Goal: Information Seeking & Learning: Learn about a topic

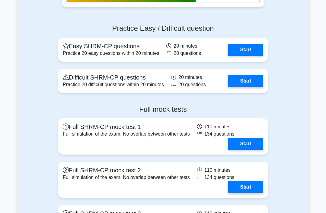
scroll to position [984, 0]
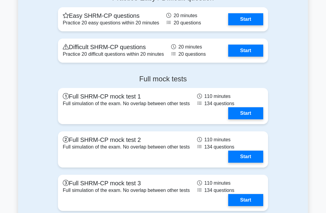
click at [246, 25] on link "Start" at bounding box center [245, 19] width 35 height 12
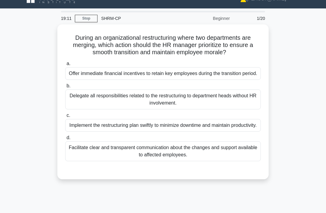
scroll to position [11, 0]
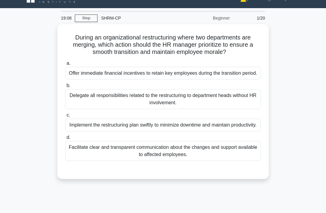
click at [241, 161] on div "Facilitate clear and transparent communication about the changes and support av…" at bounding box center [162, 151] width 195 height 20
click at [65, 140] on input "d. Facilitate clear and transparent communication about the changes and support…" at bounding box center [65, 138] width 0 height 4
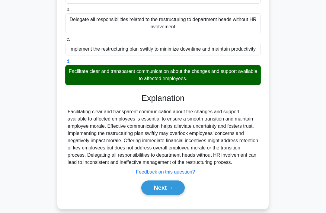
scroll to position [103, 0]
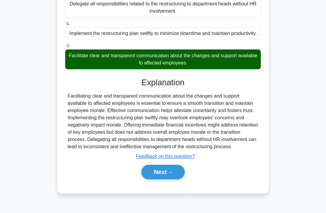
click at [177, 180] on button "Next" at bounding box center [162, 172] width 43 height 14
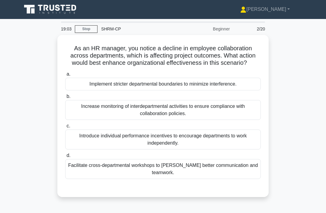
scroll to position [6, 0]
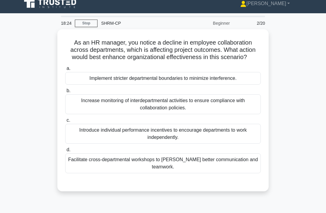
click at [250, 173] on div "Facilitate cross-departmental workshops to foster better communication and team…" at bounding box center [162, 164] width 195 height 20
click at [65, 152] on input "d. Facilitate cross-departmental workshops to foster better communication and t…" at bounding box center [65, 150] width 0 height 4
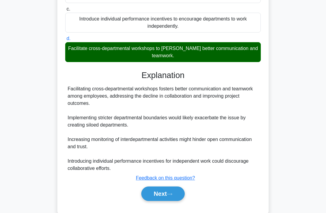
click at [176, 200] on button "Next" at bounding box center [162, 194] width 43 height 14
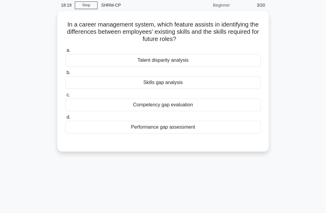
scroll to position [0, 0]
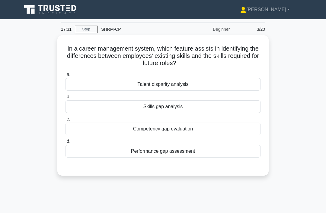
click at [246, 133] on div "Competency gap evaluation" at bounding box center [162, 129] width 195 height 13
click at [65, 121] on input "c. Competency gap evaluation" at bounding box center [65, 119] width 0 height 4
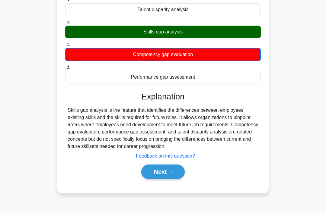
scroll to position [75, 0]
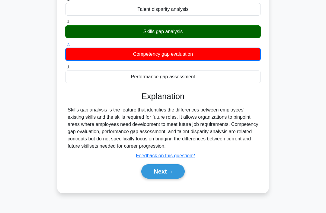
click at [172, 174] on icon at bounding box center [169, 171] width 5 height 3
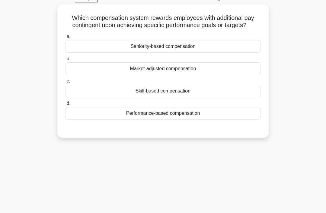
scroll to position [0, 0]
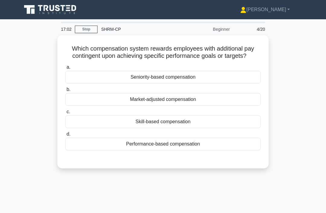
click at [242, 151] on div "Performance-based compensation" at bounding box center [162, 144] width 195 height 13
click at [65, 136] on input "d. Performance-based compensation" at bounding box center [65, 134] width 0 height 4
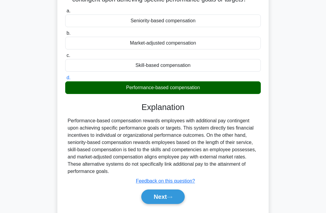
scroll to position [61, 0]
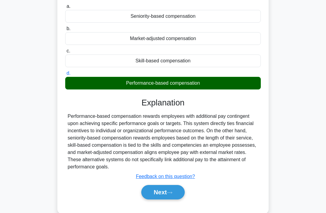
click at [176, 200] on button "Next" at bounding box center [162, 192] width 43 height 14
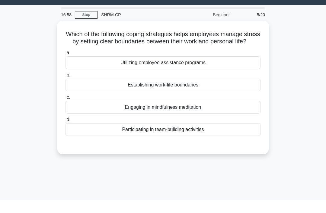
scroll to position [14, 0]
click at [246, 91] on div "Establishing work-life boundaries" at bounding box center [162, 85] width 195 height 13
click at [65, 77] on input "b. Establishing work-life boundaries" at bounding box center [65, 75] width 0 height 4
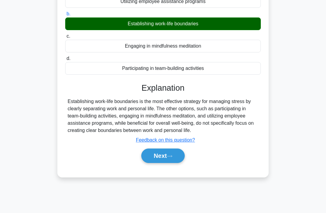
scroll to position [93, 0]
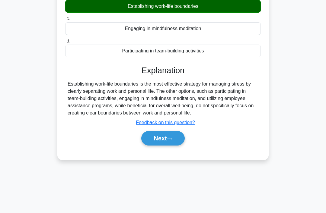
click at [180, 146] on button "Next" at bounding box center [162, 138] width 43 height 14
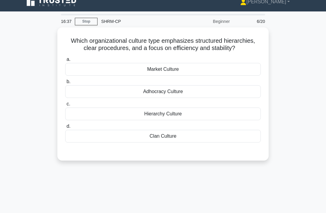
scroll to position [0, 0]
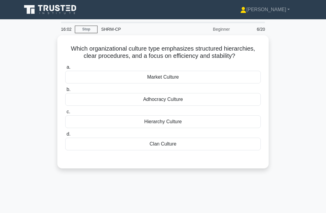
click at [250, 128] on div "Hierarchy Culture" at bounding box center [162, 122] width 195 height 13
click at [65, 114] on input "c. Hierarchy Culture" at bounding box center [65, 112] width 0 height 4
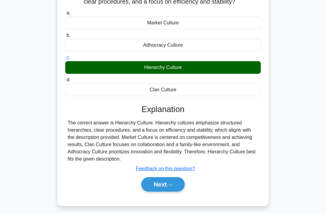
scroll to position [56, 0]
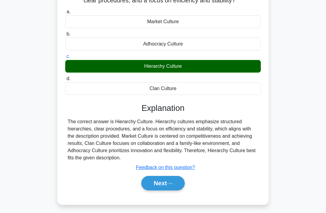
click at [178, 191] on button "Next" at bounding box center [162, 183] width 43 height 14
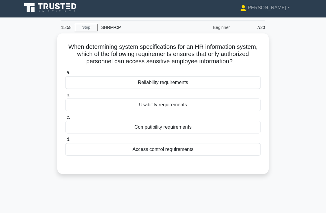
scroll to position [2, 0]
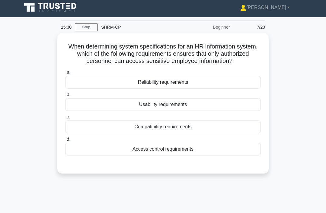
click at [249, 156] on div "Access control requirements" at bounding box center [162, 149] width 195 height 13
click at [65, 141] on input "d. Access control requirements" at bounding box center [65, 140] width 0 height 4
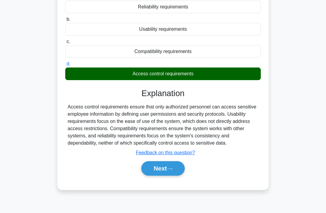
scroll to position [79, 0]
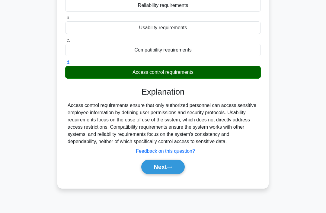
click at [182, 174] on button "Next" at bounding box center [162, 167] width 43 height 14
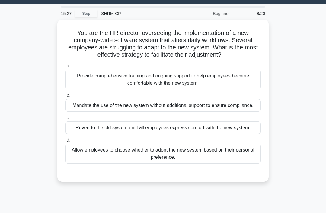
scroll to position [15, 0]
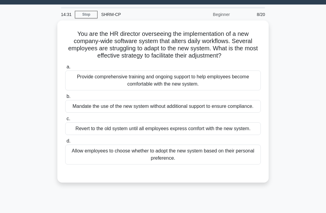
click at [244, 89] on div "Provide comprehensive training and ongoing support to help employees become com…" at bounding box center [162, 81] width 195 height 20
click at [65, 69] on input "a. Provide comprehensive training and ongoing support to help employees become …" at bounding box center [65, 67] width 0 height 4
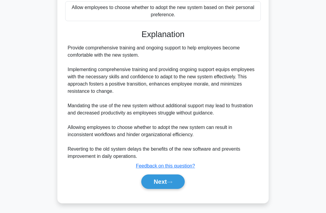
scroll to position [168, 0]
click at [171, 184] on icon at bounding box center [169, 182] width 5 height 3
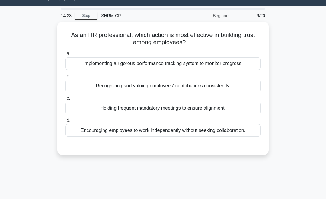
scroll to position [14, 0]
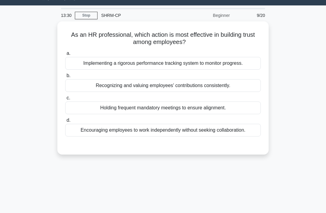
click at [252, 133] on div "Encouraging employees to work independently without seeking collaboration." at bounding box center [162, 130] width 195 height 13
click at [65, 122] on input "d. Encouraging employees to work independently without seeking collaboration." at bounding box center [65, 121] width 0 height 4
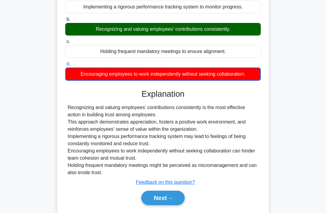
scroll to position [93, 0]
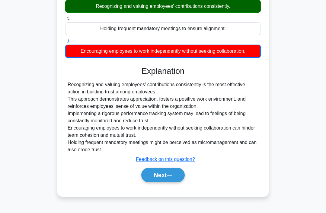
click at [175, 183] on button "Next" at bounding box center [162, 175] width 43 height 14
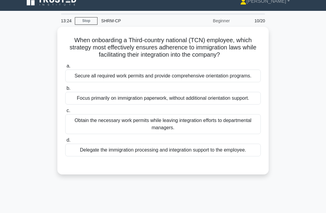
scroll to position [7, 0]
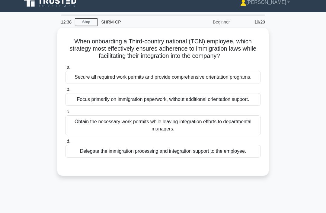
click at [246, 84] on div "Secure all required work permits and provide comprehensive orientation programs." at bounding box center [162, 77] width 195 height 13
click at [65, 69] on input "a. Secure all required work permits and provide comprehensive orientation progr…" at bounding box center [65, 67] width 0 height 4
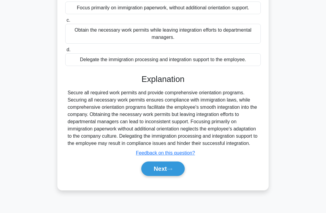
scroll to position [110, 0]
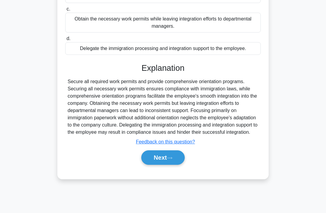
click at [178, 165] on button "Next" at bounding box center [162, 158] width 43 height 14
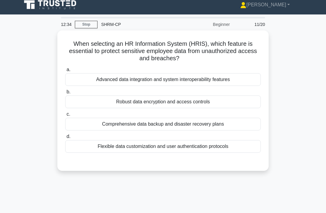
scroll to position [0, 0]
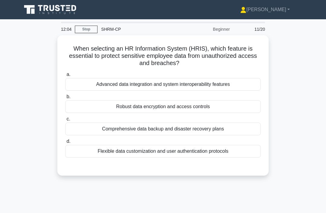
click at [250, 107] on div "Robust data encryption and access controls" at bounding box center [162, 106] width 195 height 13
click at [65, 99] on input "b. Robust data encryption and access controls" at bounding box center [65, 97] width 0 height 4
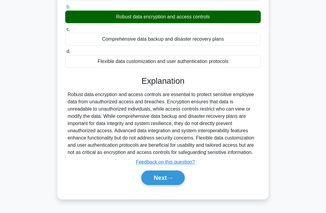
scroll to position [89, 0]
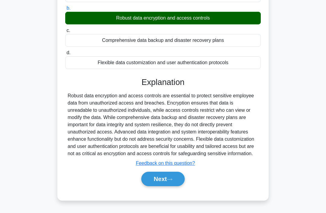
click at [175, 186] on button "Next" at bounding box center [162, 179] width 43 height 14
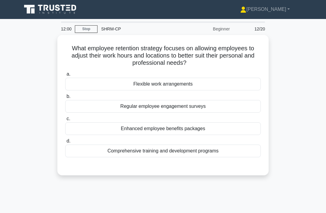
scroll to position [0, 0]
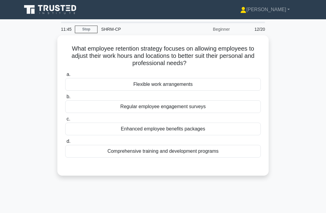
click at [247, 85] on div "Flexible work arrangements" at bounding box center [162, 84] width 195 height 13
click at [65, 77] on input "a. Flexible work arrangements" at bounding box center [65, 75] width 0 height 4
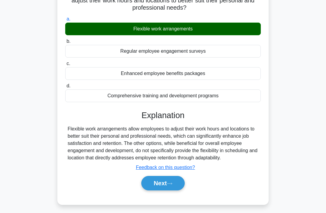
scroll to position [75, 0]
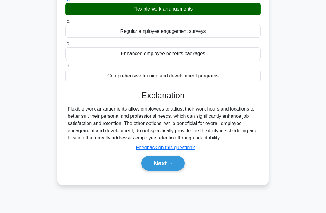
click at [181, 169] on button "Next" at bounding box center [162, 163] width 43 height 14
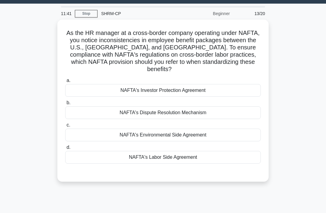
scroll to position [15, 0]
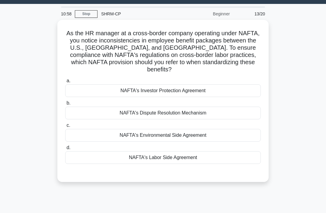
click at [252, 160] on div "NAFTA's Labor Side Agreement" at bounding box center [162, 157] width 195 height 13
click at [65, 150] on input "d. NAFTA's Labor Side Agreement" at bounding box center [65, 148] width 0 height 4
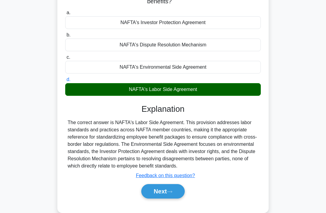
scroll to position [93, 0]
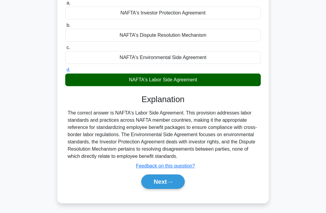
click at [178, 189] on button "Next" at bounding box center [162, 182] width 43 height 14
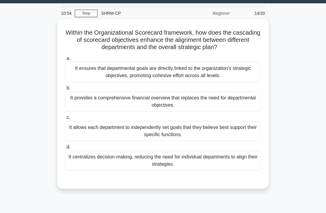
scroll to position [17, 0]
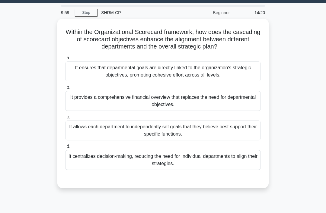
click at [244, 77] on div "It ensures that departmental goals are directly linked to the organization's st…" at bounding box center [162, 72] width 195 height 20
click at [65, 60] on input "a. It ensures that departmental goals are directly linked to the organization's…" at bounding box center [65, 58] width 0 height 4
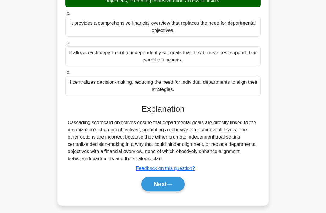
scroll to position [93, 0]
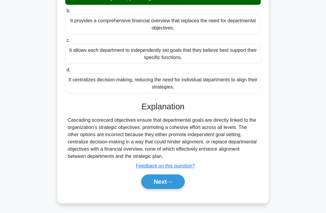
click at [177, 189] on button "Next" at bounding box center [162, 182] width 43 height 14
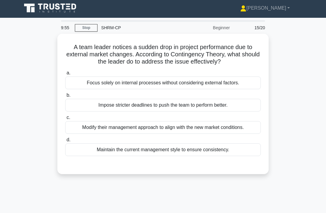
scroll to position [2, 0]
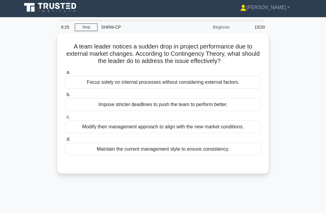
click at [248, 127] on div "Modify their management approach to align with the new market conditions." at bounding box center [162, 127] width 195 height 13
click at [65, 119] on input "c. Modify their management approach to align with the new market conditions." at bounding box center [65, 117] width 0 height 4
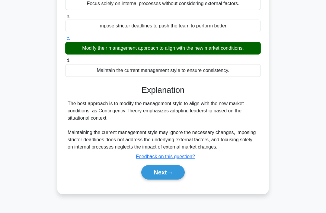
scroll to position [81, 0]
click at [291, 145] on div "A team leader notices a sudden drop in project performance due to external mark…" at bounding box center [163, 77] width 290 height 247
click at [177, 180] on button "Next" at bounding box center [162, 172] width 43 height 14
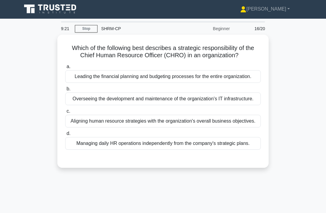
scroll to position [0, 0]
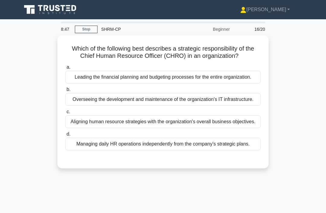
click at [246, 128] on div "Aligning human resource strategies with the organization's overall business obj…" at bounding box center [162, 122] width 195 height 13
click at [65, 114] on input "c. Aligning human resource strategies with the organization's overall business …" at bounding box center [65, 112] width 0 height 4
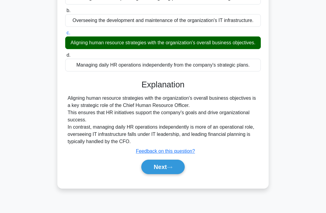
scroll to position [93, 0]
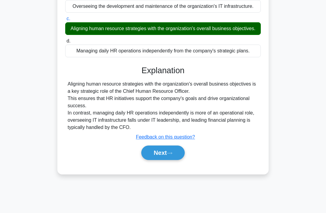
click at [171, 155] on icon at bounding box center [169, 153] width 5 height 3
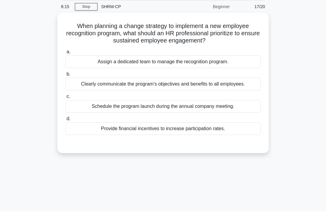
scroll to position [0, 0]
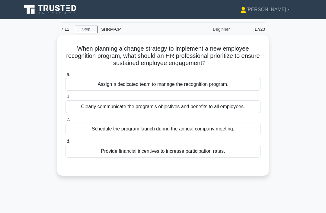
click at [247, 108] on div "Clearly communicate the program's objectives and benefits to all employees." at bounding box center [162, 106] width 195 height 13
click at [65, 99] on input "b. Clearly communicate the program's objectives and benefits to all employees." at bounding box center [65, 97] width 0 height 4
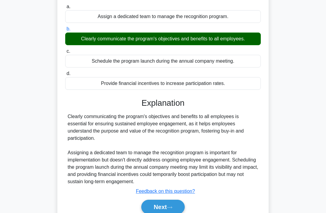
scroll to position [73, 0]
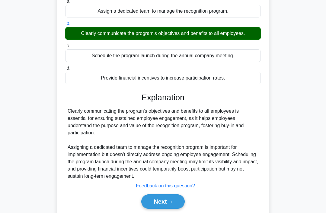
click at [168, 208] on button "Next" at bounding box center [162, 202] width 43 height 14
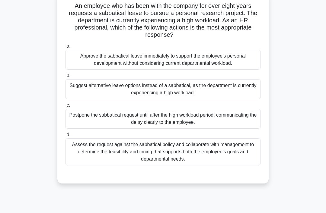
scroll to position [42, 0]
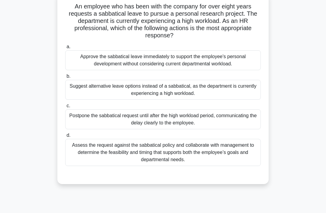
click at [240, 152] on div "Assess the request against the sabbatical policy and collaborate with managemen…" at bounding box center [162, 152] width 195 height 27
click at [65, 138] on input "d. Assess the request against the sabbatical policy and collaborate with manage…" at bounding box center [65, 136] width 0 height 4
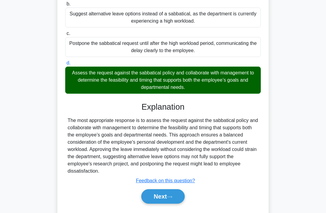
scroll to position [117, 0]
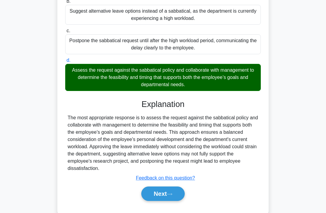
click at [170, 196] on icon at bounding box center [169, 194] width 5 height 3
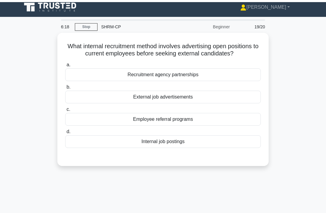
scroll to position [0, 0]
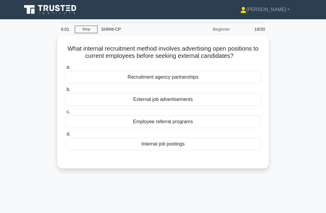
click at [239, 151] on div "Internal job postings" at bounding box center [162, 144] width 195 height 13
click at [65, 136] on input "d. Internal job postings" at bounding box center [65, 134] width 0 height 4
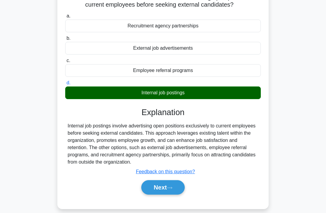
scroll to position [51, 0]
click at [171, 190] on icon at bounding box center [169, 187] width 5 height 3
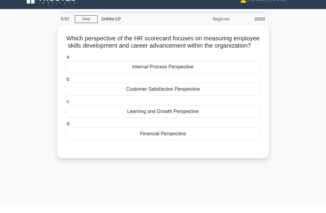
scroll to position [11, 0]
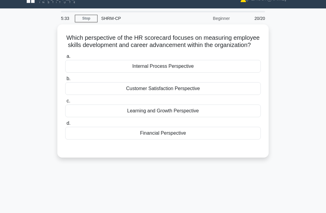
click at [249, 116] on div "Learning and Growth Perspective" at bounding box center [162, 111] width 195 height 13
click at [65, 103] on input "c. Learning and Growth Perspective" at bounding box center [65, 101] width 0 height 4
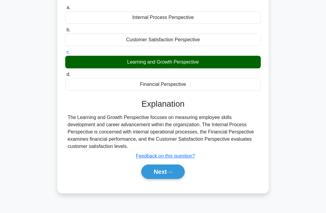
scroll to position [61, 0]
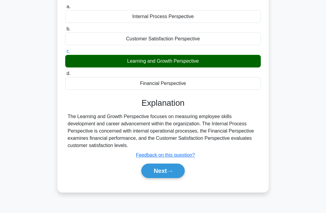
click at [171, 173] on icon at bounding box center [169, 171] width 5 height 3
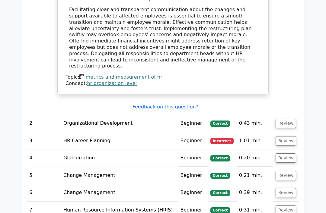
scroll to position [577, 0]
click at [288, 136] on button "Review" at bounding box center [285, 140] width 21 height 9
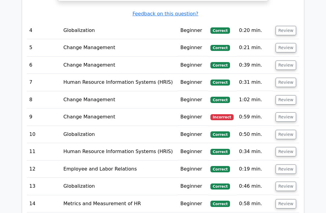
scroll to position [932, 0]
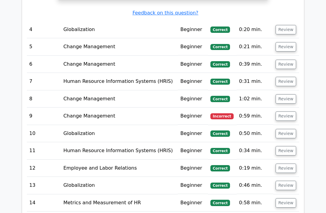
click at [287, 112] on button "Review" at bounding box center [285, 116] width 21 height 9
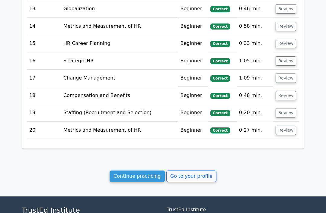
scroll to position [1354, 0]
click at [138, 171] on link "Continue practicing" at bounding box center [137, 176] width 55 height 11
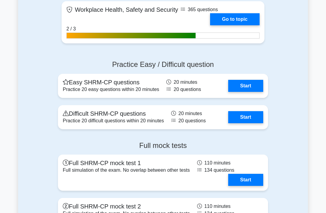
scroll to position [945, 0]
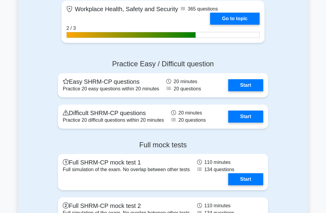
click at [249, 123] on link "Start" at bounding box center [245, 117] width 35 height 12
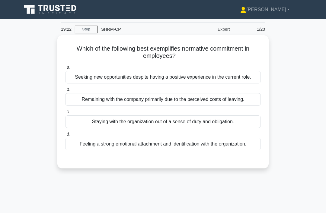
click at [236, 151] on div "Feeling a strong emotional attachment and identification with the organization." at bounding box center [162, 144] width 195 height 13
click at [65, 136] on input "d. Feeling a strong emotional attachment and identification with the organizati…" at bounding box center [65, 134] width 0 height 4
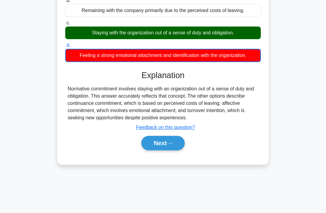
scroll to position [93, 0]
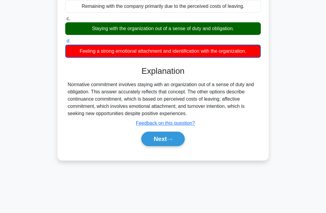
click at [167, 146] on button "Next" at bounding box center [162, 139] width 43 height 14
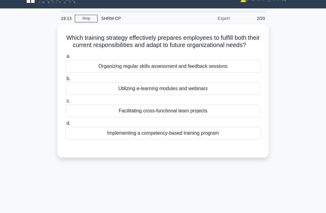
scroll to position [0, 0]
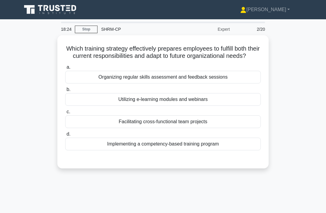
click at [249, 128] on div "Facilitating cross-functional team projects" at bounding box center [162, 122] width 195 height 13
click at [65, 114] on input "c. Facilitating cross-functional team projects" at bounding box center [65, 112] width 0 height 4
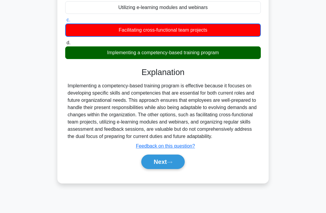
scroll to position [93, 0]
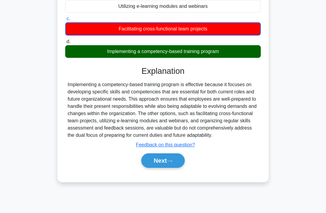
click at [171, 162] on icon at bounding box center [169, 161] width 5 height 2
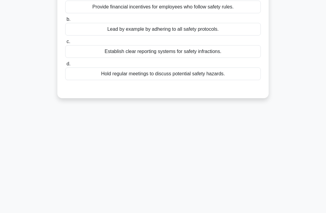
scroll to position [0, 0]
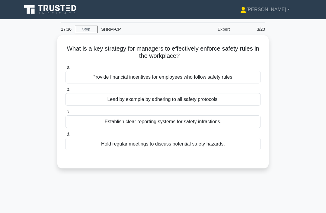
click at [240, 76] on div "Provide financial incentives for employees who follow safety rules." at bounding box center [162, 77] width 195 height 13
click at [65, 69] on input "a. Provide financial incentives for employees who follow safety rules." at bounding box center [65, 67] width 0 height 4
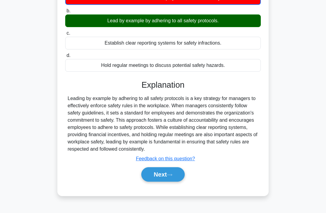
scroll to position [93, 0]
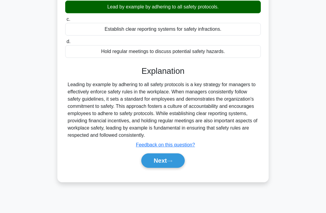
click at [167, 167] on button "Next" at bounding box center [162, 161] width 43 height 14
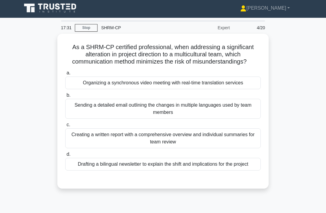
scroll to position [0, 0]
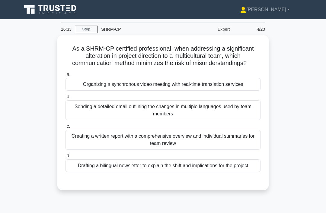
click at [243, 117] on div "Sending a detailed email outlining the changes in multiple languages used by te…" at bounding box center [162, 110] width 195 height 20
click at [65, 99] on input "b. Sending a detailed email outlining the changes in multiple languages used by…" at bounding box center [65, 97] width 0 height 4
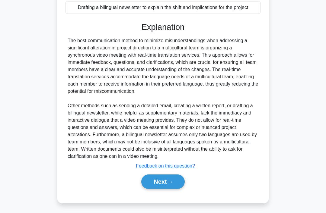
scroll to position [169, 0]
click at [167, 189] on button "Next" at bounding box center [162, 182] width 43 height 14
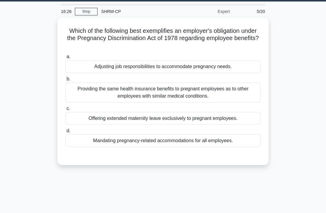
scroll to position [0, 0]
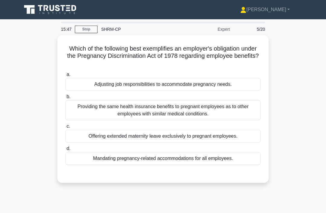
click at [242, 107] on div "Providing the same health insurance benefits to pregnant employees as to other …" at bounding box center [162, 110] width 195 height 20
click at [65, 99] on input "b. Providing the same health insurance benefits to pregnant employees as to oth…" at bounding box center [65, 97] width 0 height 4
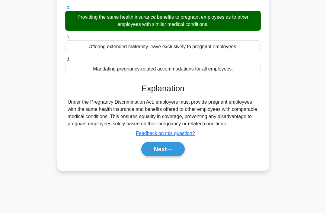
scroll to position [93, 0]
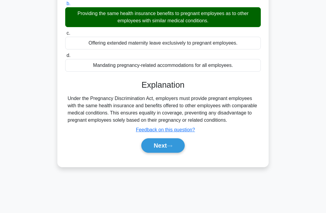
click at [170, 148] on icon at bounding box center [169, 146] width 5 height 3
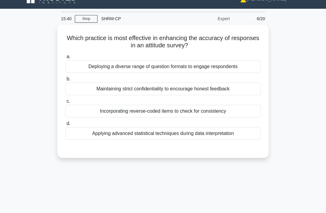
scroll to position [0, 0]
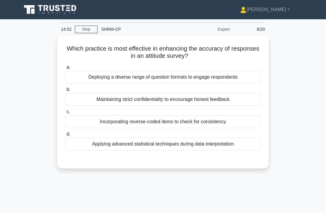
click at [242, 122] on div "Incorporating reverse-coded items to check for consistency" at bounding box center [162, 122] width 195 height 13
click at [65, 114] on input "c. Incorporating reverse-coded items to check for consistency" at bounding box center [65, 112] width 0 height 4
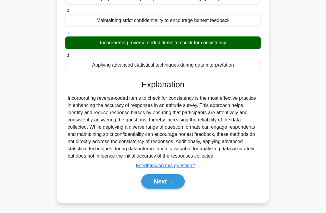
scroll to position [93, 0]
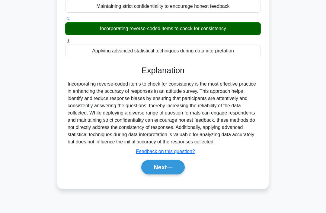
click at [172, 169] on icon at bounding box center [169, 168] width 5 height 2
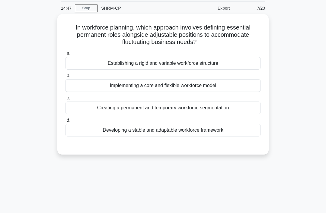
scroll to position [0, 0]
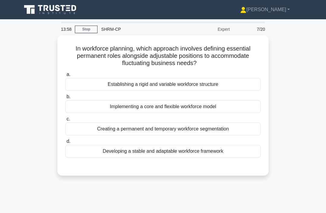
click at [246, 129] on div "Creating a permanent and temporary workforce segmentation" at bounding box center [162, 129] width 195 height 13
click at [65, 121] on input "c. Creating a permanent and temporary workforce segmentation" at bounding box center [65, 119] width 0 height 4
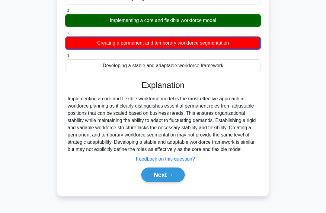
scroll to position [86, 0]
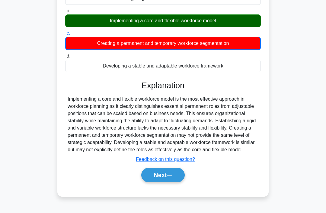
click at [172, 177] on icon at bounding box center [169, 175] width 5 height 3
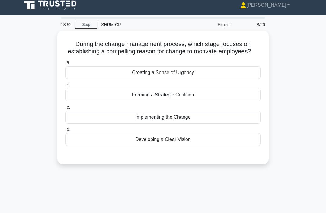
scroll to position [0, 0]
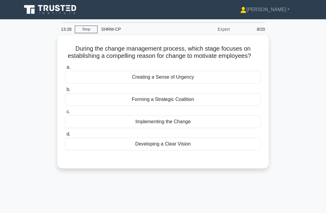
click at [240, 106] on div "Forming a Strategic Coalition" at bounding box center [162, 99] width 195 height 13
click at [65, 92] on input "b. Forming a Strategic Coalition" at bounding box center [65, 90] width 0 height 4
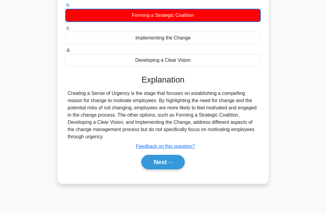
scroll to position [93, 0]
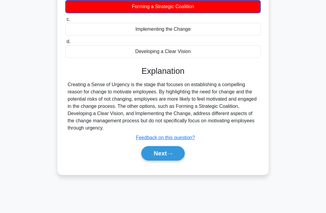
click at [172, 156] on icon at bounding box center [169, 153] width 5 height 3
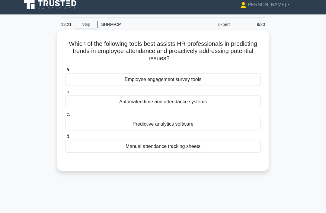
scroll to position [0, 0]
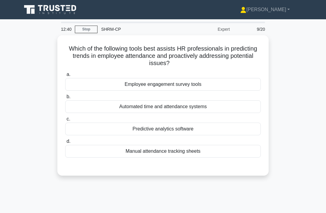
click at [176, 129] on div "Predictive analytics software" at bounding box center [162, 129] width 195 height 13
click at [65, 121] on input "c. Predictive analytics software" at bounding box center [65, 119] width 0 height 4
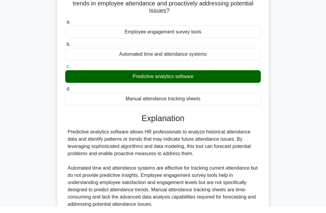
scroll to position [96, 0]
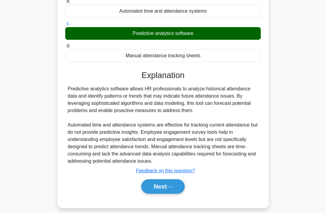
click at [164, 194] on button "Next" at bounding box center [162, 187] width 43 height 14
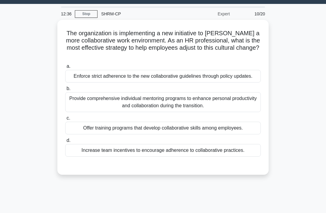
scroll to position [13, 0]
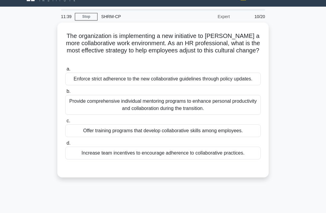
click at [255, 137] on div "Offer training programs that develop collaborative skills among employees." at bounding box center [162, 131] width 195 height 13
click at [65, 123] on input "c. Offer training programs that develop collaborative skills among employees." at bounding box center [65, 121] width 0 height 4
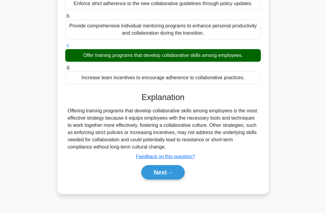
scroll to position [93, 0]
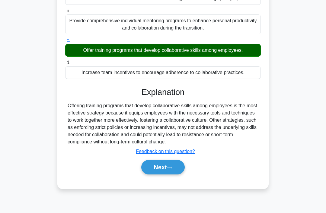
click at [160, 175] on button "Next" at bounding box center [162, 167] width 43 height 14
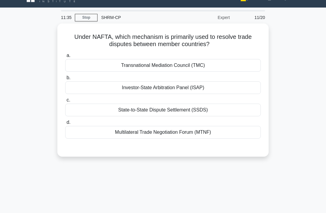
scroll to position [0, 0]
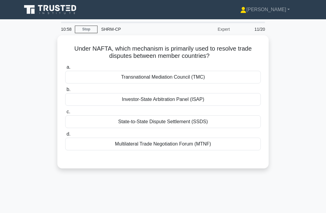
click at [235, 76] on div "Transnational Mediation Council (TMC)" at bounding box center [162, 77] width 195 height 13
click at [65, 69] on input "a. Transnational Mediation Council (TMC)" at bounding box center [65, 67] width 0 height 4
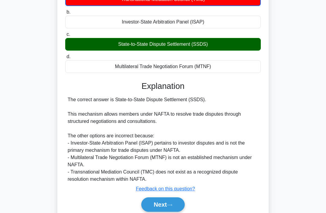
scroll to position [93, 0]
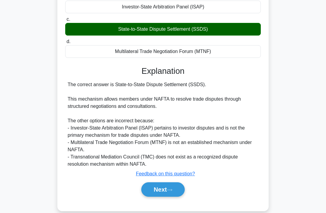
click at [173, 191] on button "Next" at bounding box center [162, 190] width 43 height 14
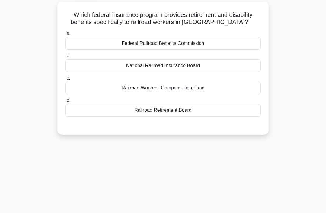
scroll to position [0, 0]
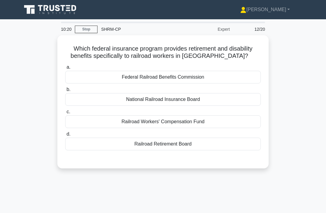
click at [237, 84] on div "Federal Railroad Benefits Commission" at bounding box center [162, 77] width 195 height 13
click at [65, 69] on input "a. Federal Railroad Benefits Commission" at bounding box center [65, 67] width 0 height 4
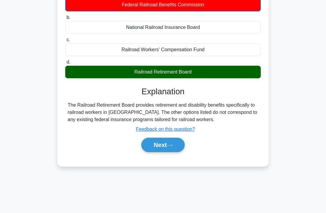
scroll to position [78, 0]
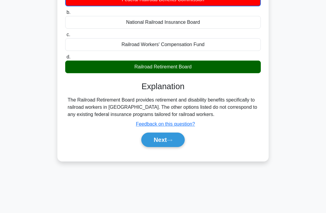
click at [175, 147] on button "Next" at bounding box center [162, 140] width 43 height 14
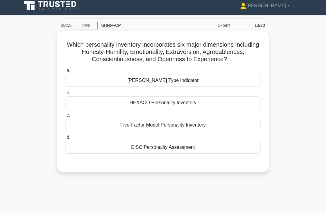
scroll to position [0, 0]
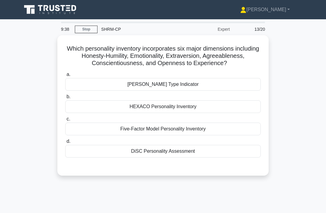
click at [245, 158] on div "DiSC Personality Assessment" at bounding box center [162, 151] width 195 height 13
click at [65, 144] on input "d. DiSC Personality Assessment" at bounding box center [65, 142] width 0 height 4
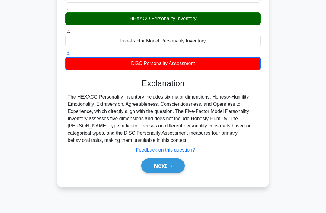
scroll to position [93, 0]
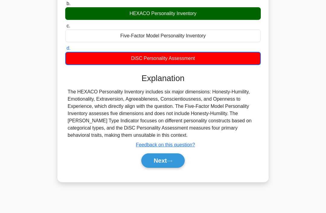
click at [172, 163] on icon at bounding box center [169, 161] width 5 height 3
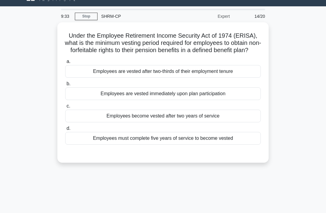
scroll to position [0, 0]
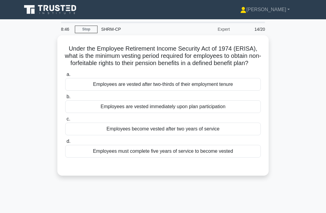
click at [256, 135] on div "Employees become vested after two years of service" at bounding box center [162, 129] width 195 height 13
click at [65, 121] on input "c. Employees become vested after two years of service" at bounding box center [65, 119] width 0 height 4
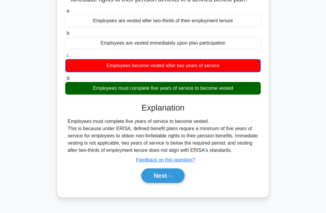
scroll to position [71, 0]
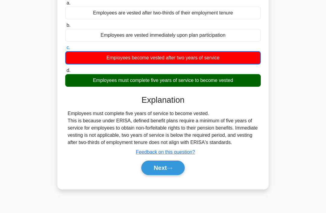
click at [168, 175] on button "Next" at bounding box center [162, 168] width 43 height 14
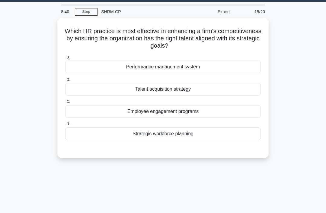
scroll to position [0, 0]
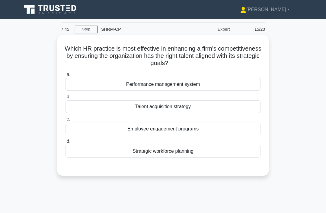
click at [253, 108] on div "Talent acquisition strategy" at bounding box center [162, 106] width 195 height 13
click at [65, 99] on input "b. Talent acquisition strategy" at bounding box center [65, 97] width 0 height 4
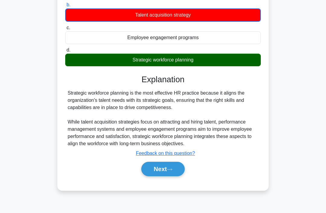
scroll to position [92, 0]
click at [172, 171] on icon at bounding box center [169, 169] width 5 height 3
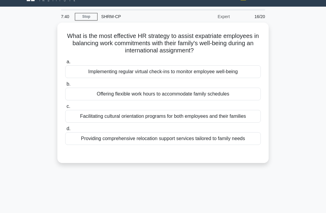
scroll to position [0, 0]
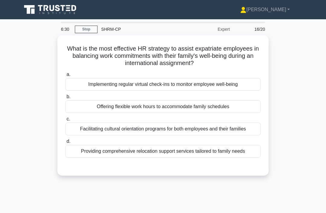
click at [246, 109] on div "Offering flexible work hours to accommodate family schedules" at bounding box center [162, 106] width 195 height 13
click at [65, 99] on input "b. Offering flexible work hours to accommodate family schedules" at bounding box center [65, 97] width 0 height 4
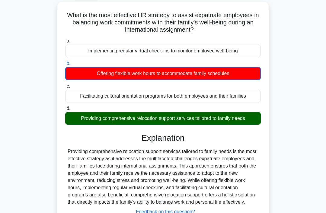
scroll to position [93, 0]
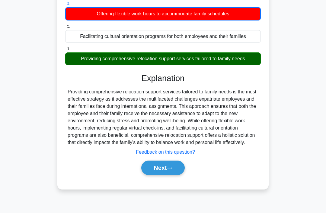
click at [166, 175] on button "Next" at bounding box center [162, 168] width 43 height 14
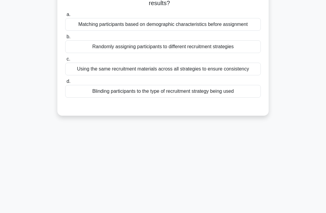
scroll to position [0, 0]
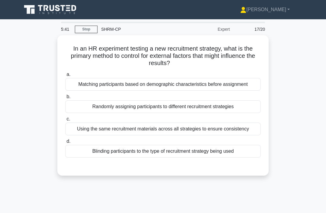
click at [241, 135] on div "Using the same recruitment materials across all strategies to ensure consistency" at bounding box center [162, 129] width 195 height 13
click at [65, 121] on input "c. Using the same recruitment materials across all strategies to ensure consist…" at bounding box center [65, 119] width 0 height 4
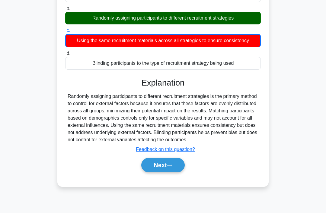
scroll to position [93, 0]
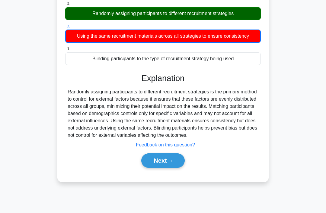
click at [165, 168] on button "Next" at bounding box center [162, 161] width 43 height 14
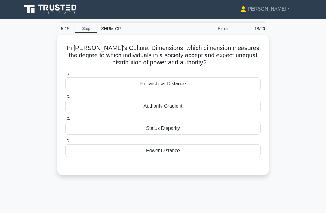
scroll to position [0, 0]
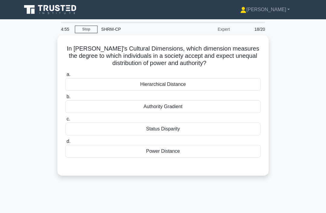
click at [241, 130] on div "Status Disparity" at bounding box center [162, 129] width 195 height 13
click at [65, 121] on input "c. Status Disparity" at bounding box center [65, 119] width 0 height 4
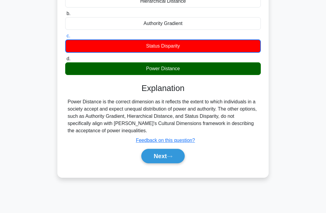
scroll to position [93, 0]
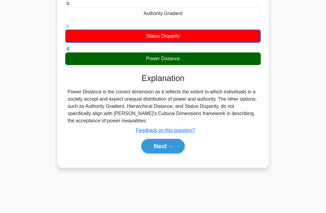
click at [172, 148] on icon at bounding box center [169, 146] width 5 height 3
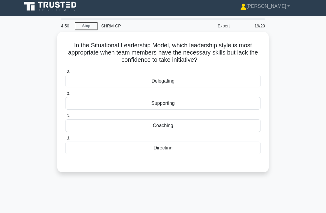
scroll to position [0, 0]
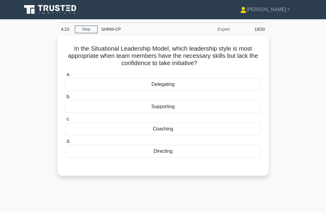
click at [215, 132] on div "Coaching" at bounding box center [162, 129] width 195 height 13
click at [65, 121] on input "c. Coaching" at bounding box center [65, 119] width 0 height 4
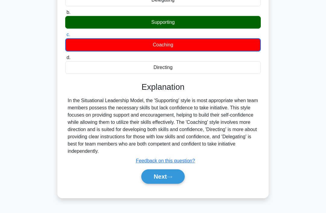
scroll to position [93, 0]
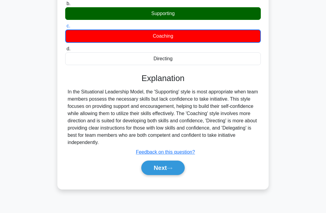
click at [171, 170] on icon at bounding box center [169, 168] width 5 height 3
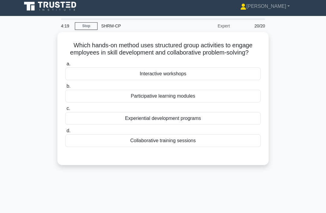
scroll to position [0, 0]
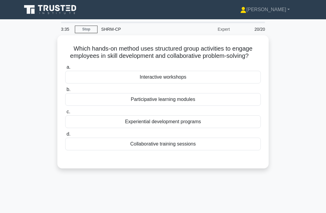
click at [235, 128] on div "Experiential development programs" at bounding box center [162, 122] width 195 height 13
click at [65, 114] on input "c. Experiential development programs" at bounding box center [65, 112] width 0 height 4
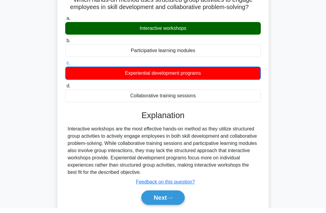
scroll to position [93, 0]
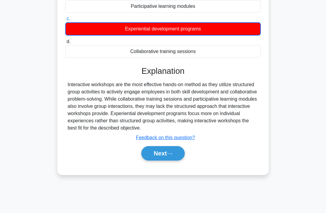
click at [170, 156] on icon at bounding box center [169, 153] width 5 height 3
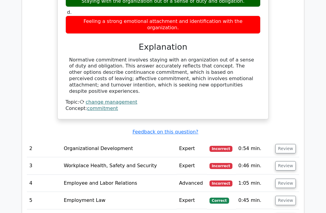
scroll to position [523, 0]
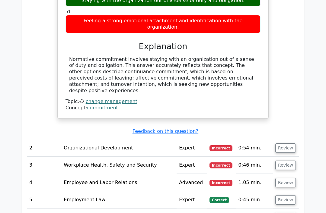
click at [287, 144] on button "Review" at bounding box center [285, 148] width 21 height 9
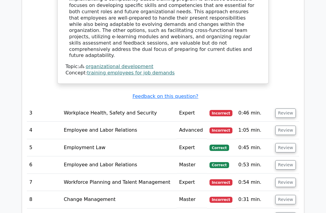
scroll to position [822, 0]
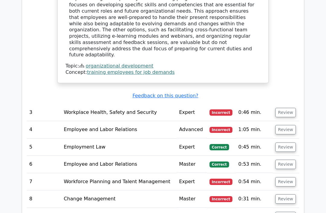
click at [282, 108] on button "Review" at bounding box center [285, 112] width 21 height 9
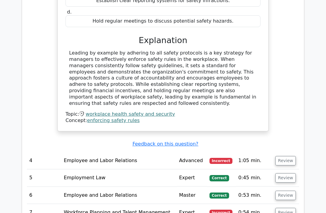
scroll to position [1024, 0]
click at [286, 156] on button "Review" at bounding box center [285, 160] width 21 height 9
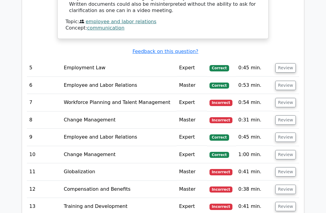
scroll to position [1463, 0]
click at [284, 98] on button "Review" at bounding box center [285, 102] width 21 height 9
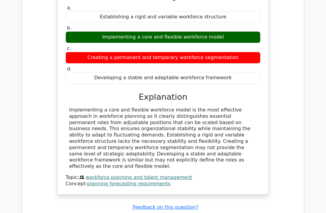
scroll to position [1605, 0]
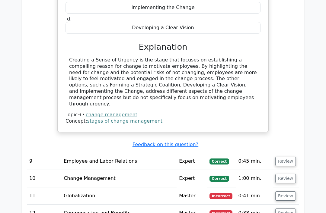
scroll to position [1918, 0]
click at [284, 192] on button "Review" at bounding box center [285, 196] width 21 height 9
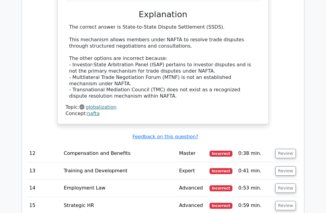
scroll to position [2229, 0]
click at [285, 149] on button "Review" at bounding box center [285, 153] width 21 height 9
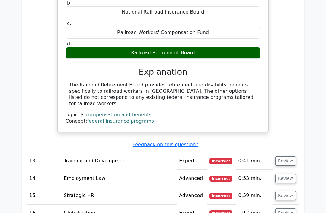
scroll to position [2447, 0]
click at [283, 157] on button "Review" at bounding box center [285, 161] width 21 height 9
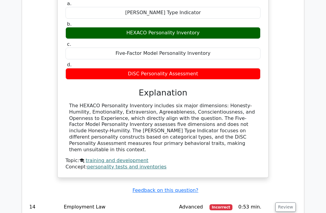
scroll to position [2661, 0]
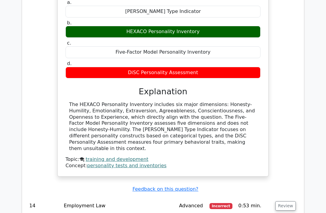
click at [289, 202] on button "Review" at bounding box center [285, 206] width 21 height 9
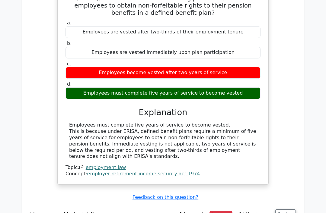
scroll to position [2899, 0]
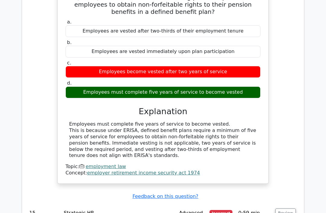
click at [281, 205] on td "Review" at bounding box center [286, 213] width 26 height 17
click at [284, 209] on button "Review" at bounding box center [285, 213] width 21 height 9
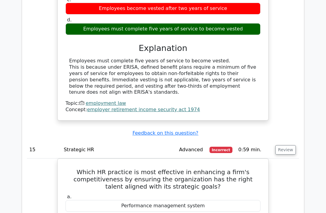
scroll to position [2964, 0]
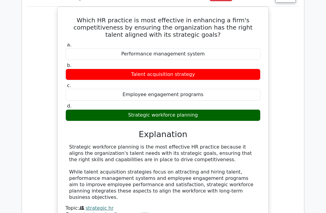
scroll to position [3115, 0]
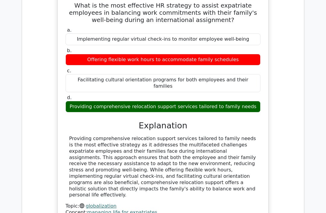
scroll to position [3386, 0]
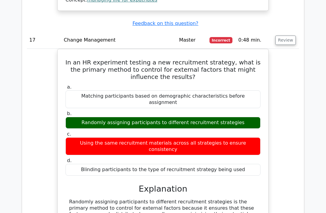
scroll to position [3599, 0]
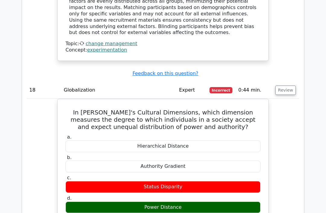
scroll to position [3812, 0]
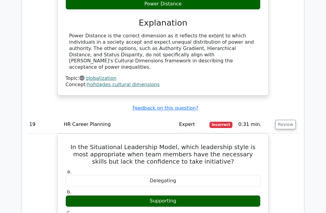
scroll to position [4016, 0]
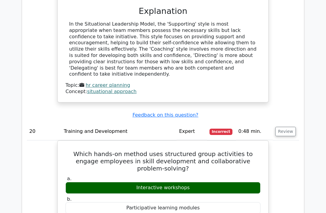
scroll to position [4282, 0]
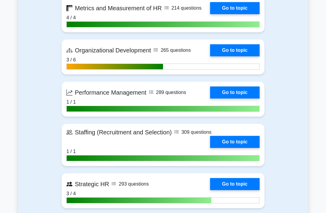
scroll to position [651, 0]
